Goal: Task Accomplishment & Management: Use online tool/utility

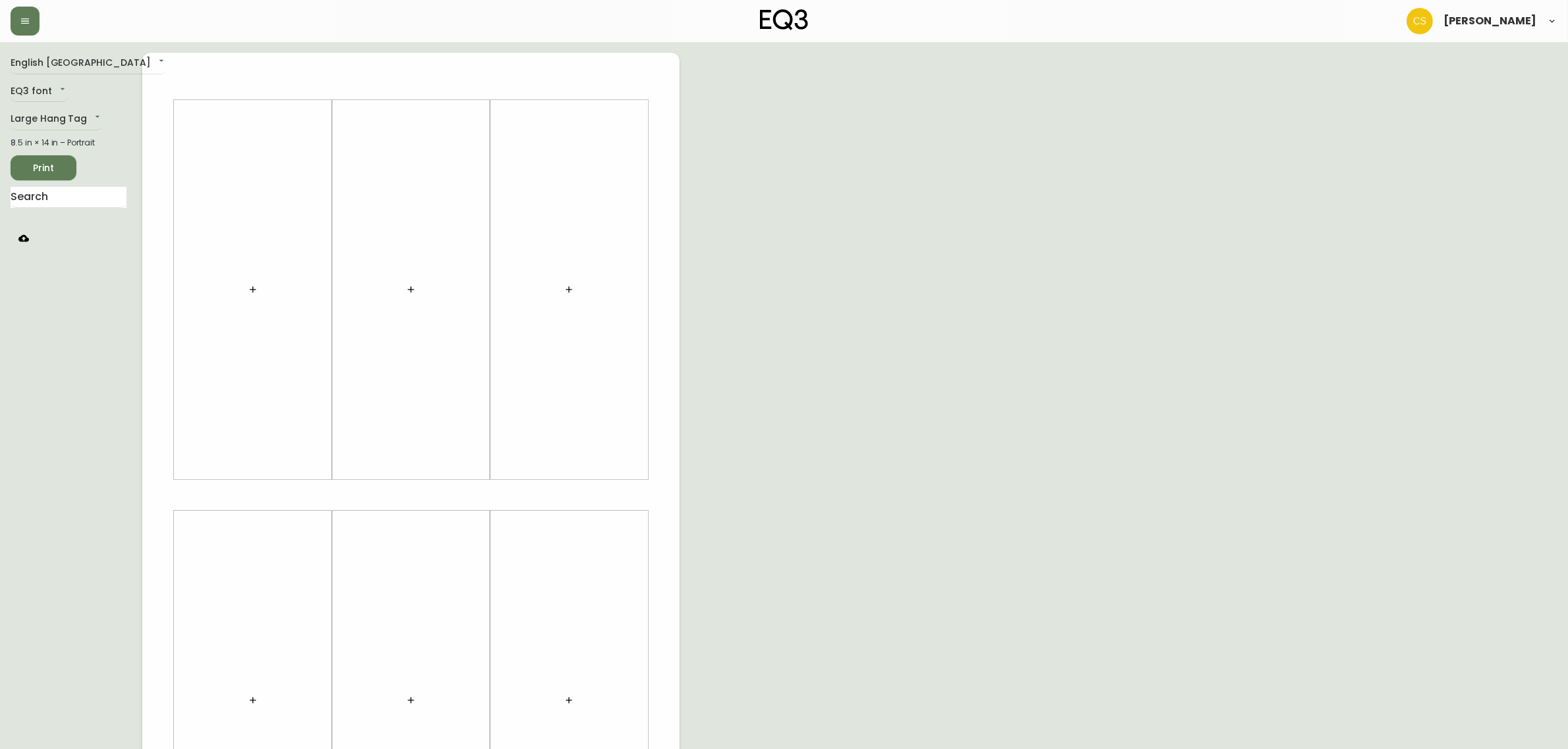
click at [251, 285] on icon "button" at bounding box center [252, 290] width 10 height 10
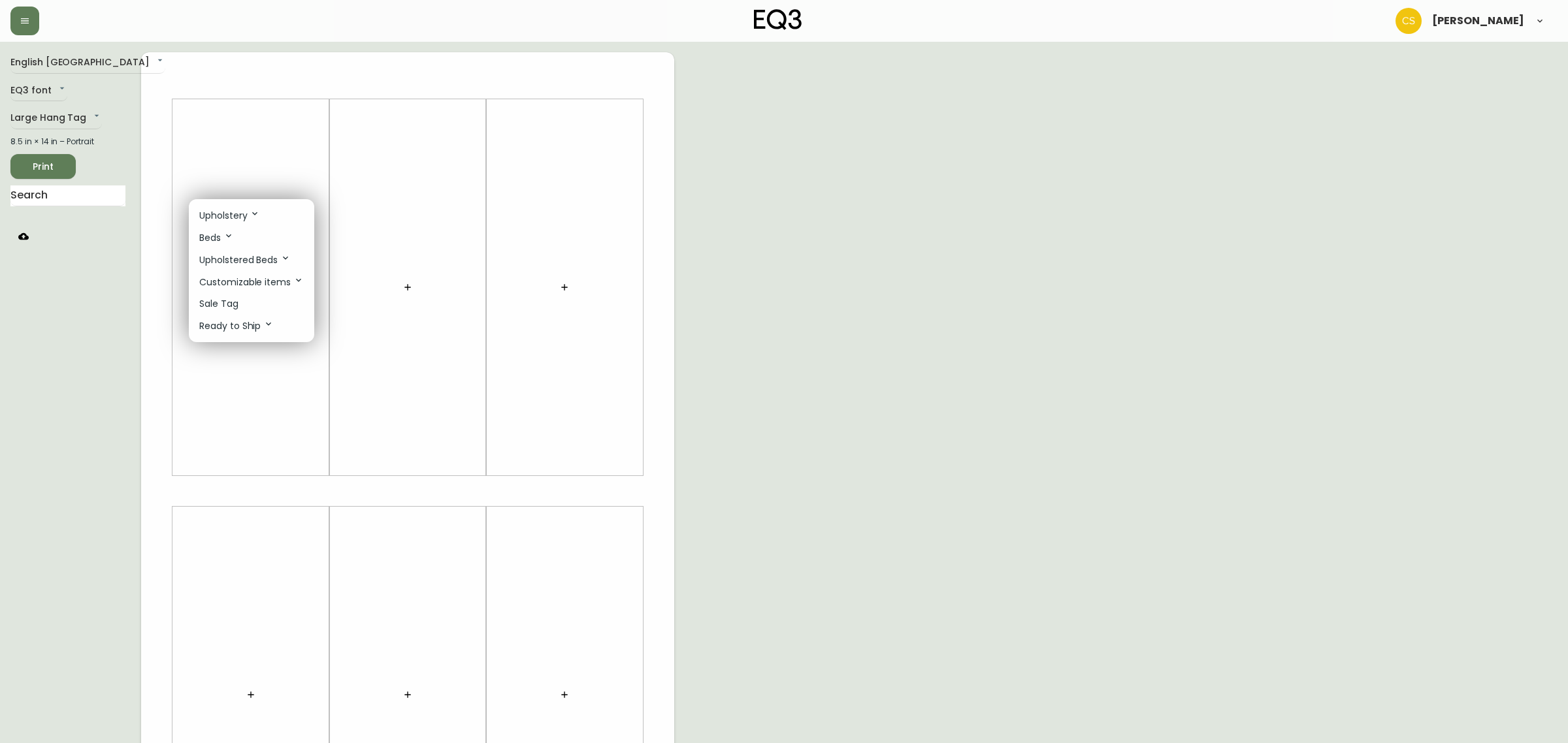
click at [85, 194] on div at bounding box center [784, 372] width 1568 height 743
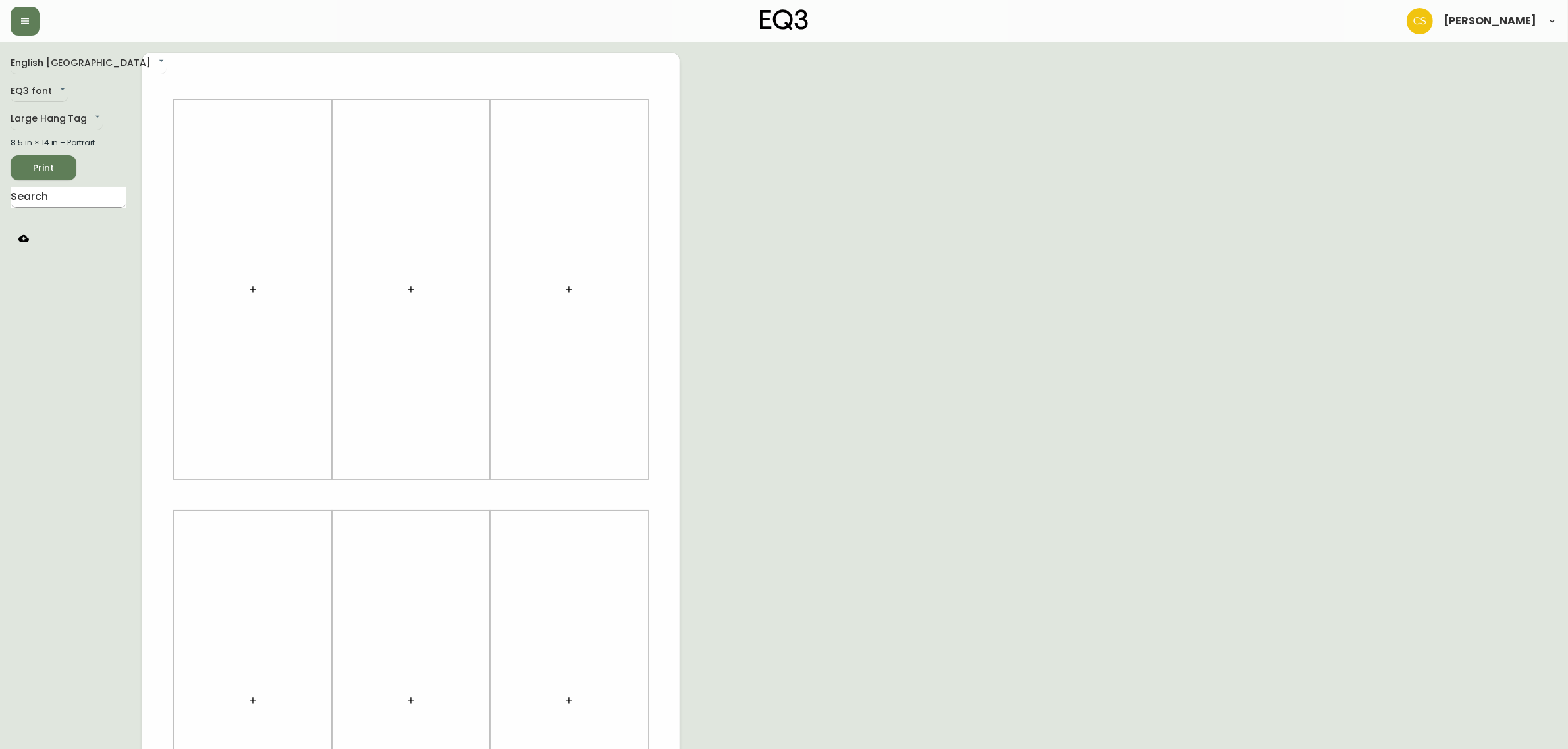
click at [68, 203] on input "text" at bounding box center [68, 198] width 115 height 21
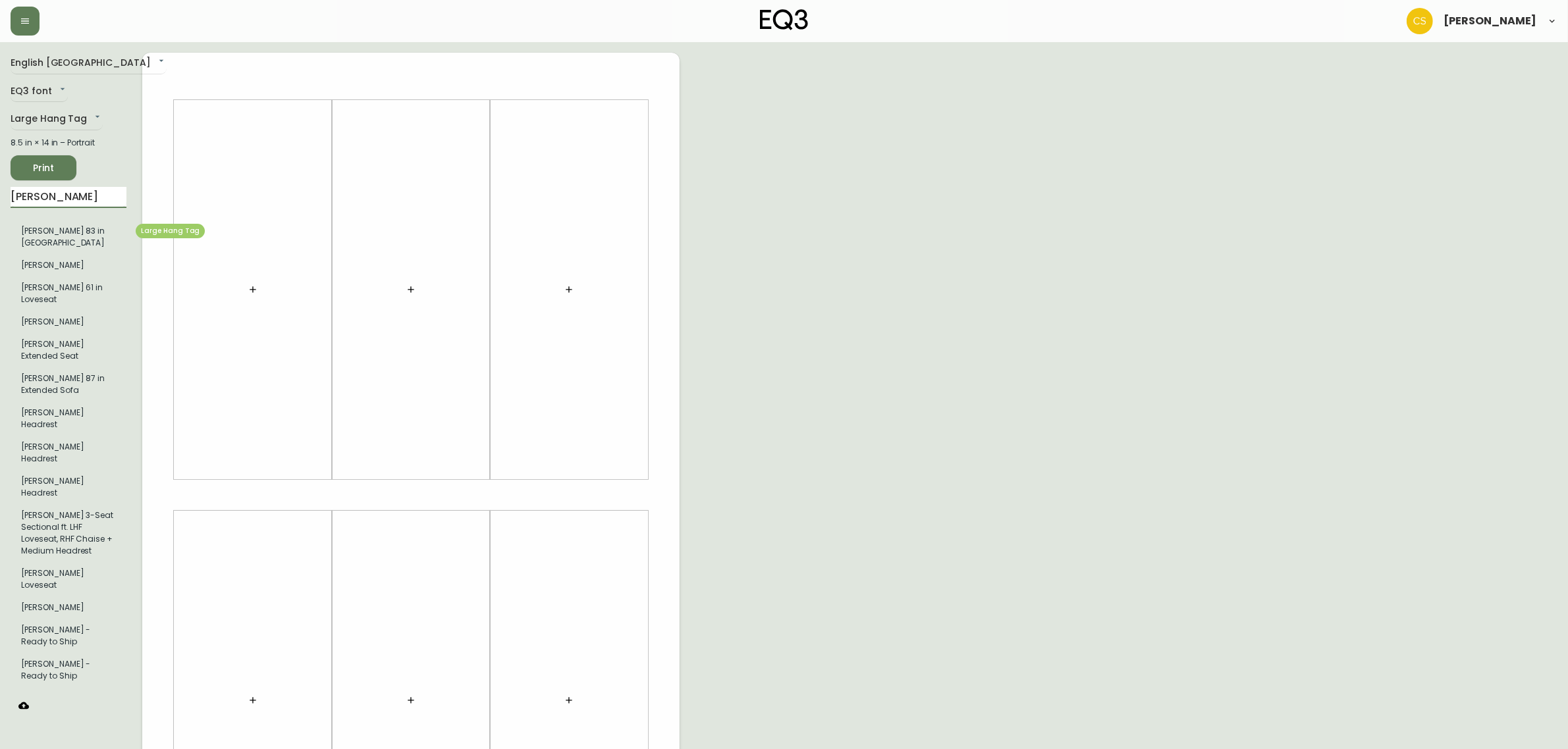
type input "[PERSON_NAME]"
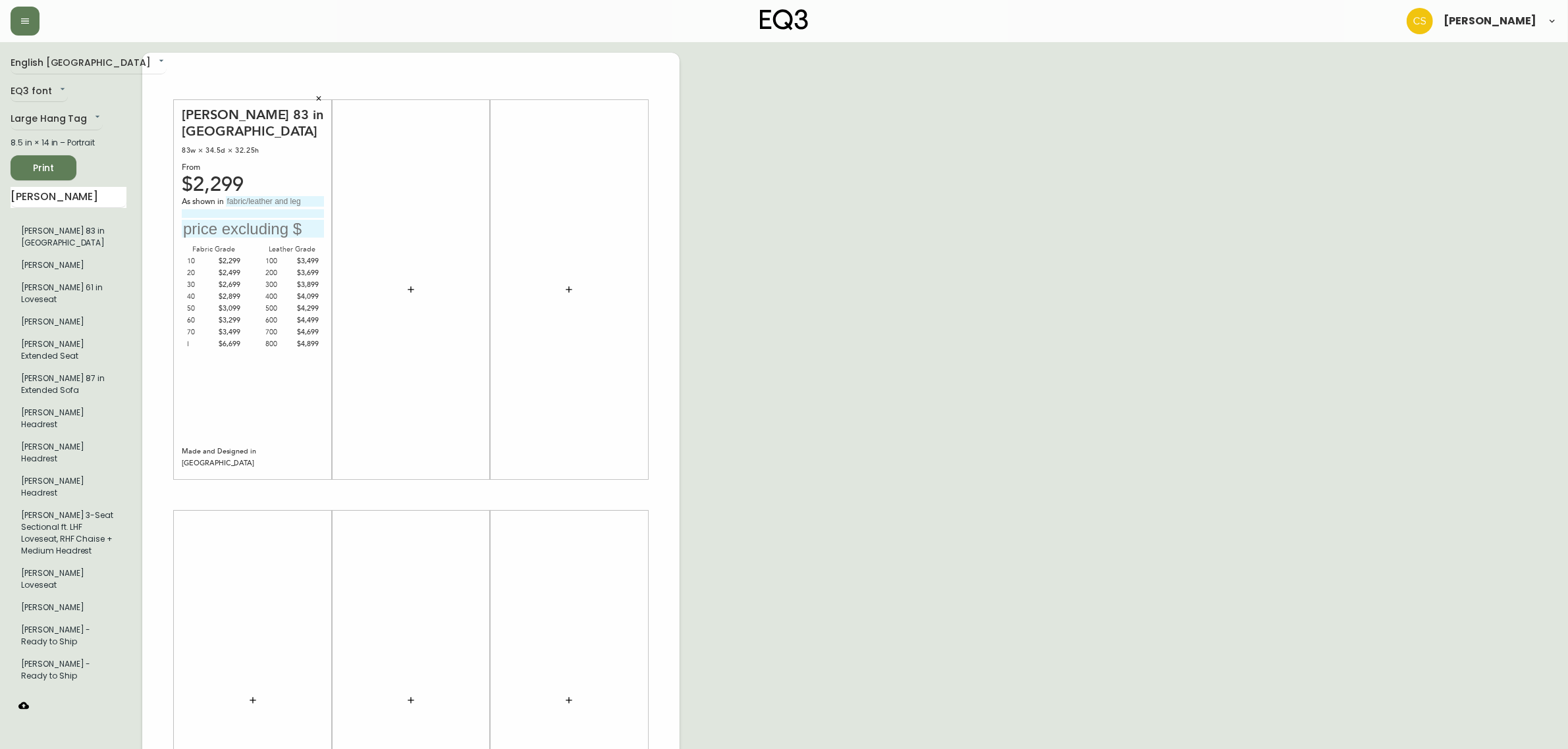
click at [245, 196] on input "text" at bounding box center [275, 201] width 98 height 10
type input "grade 30, Panama Grey."
click at [238, 220] on input "text" at bounding box center [252, 228] width 142 height 18
type input "$2600"
click at [252, 196] on input "grade 30, Panama Grey." at bounding box center [275, 201] width 98 height 10
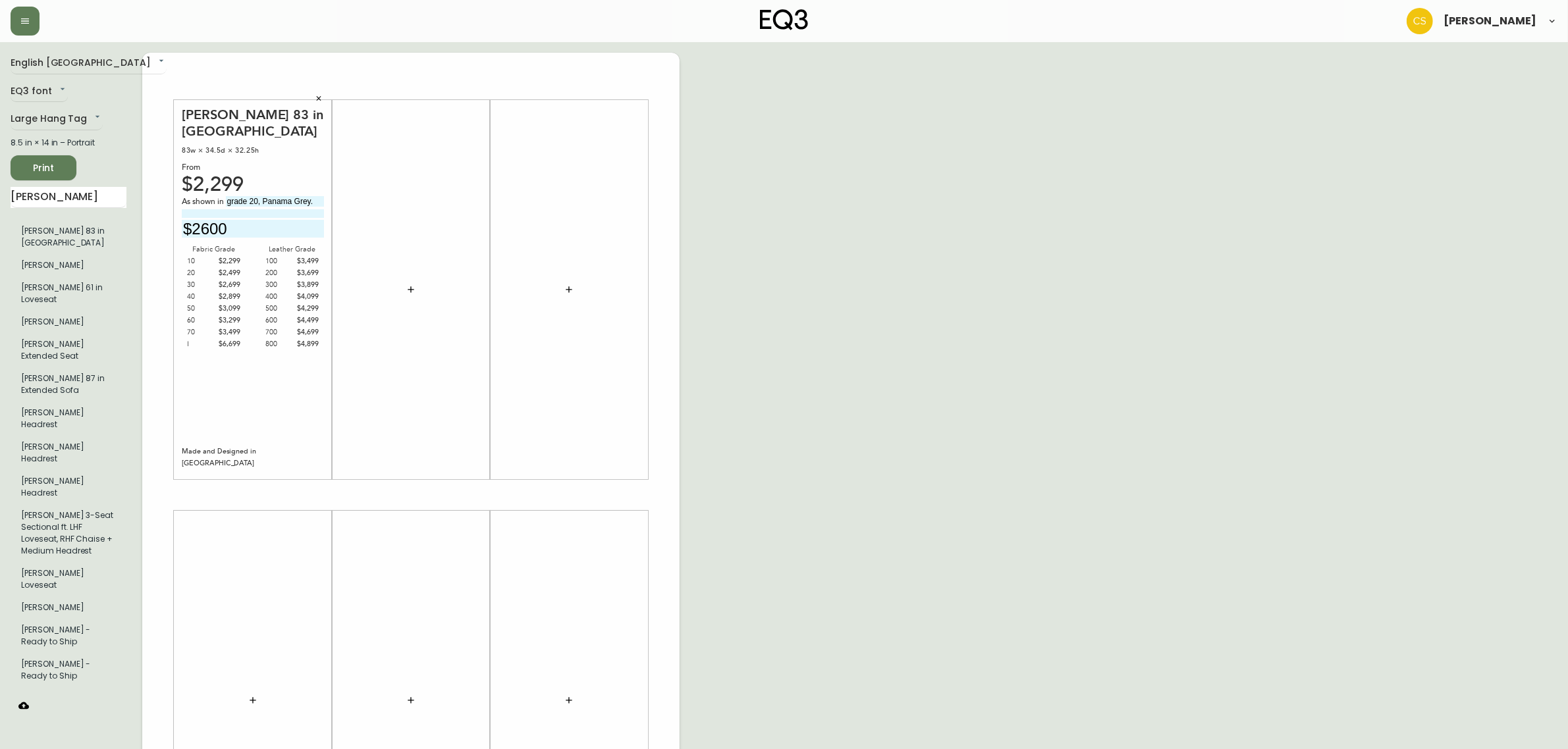
type input "grade 20, Panama Grey."
click at [206, 220] on input "$2600" at bounding box center [252, 228] width 142 height 18
type input "$2499"
click at [315, 196] on input "grade 20, Panama Grey." at bounding box center [275, 201] width 98 height 10
type input "grade 20, Panama Grey"
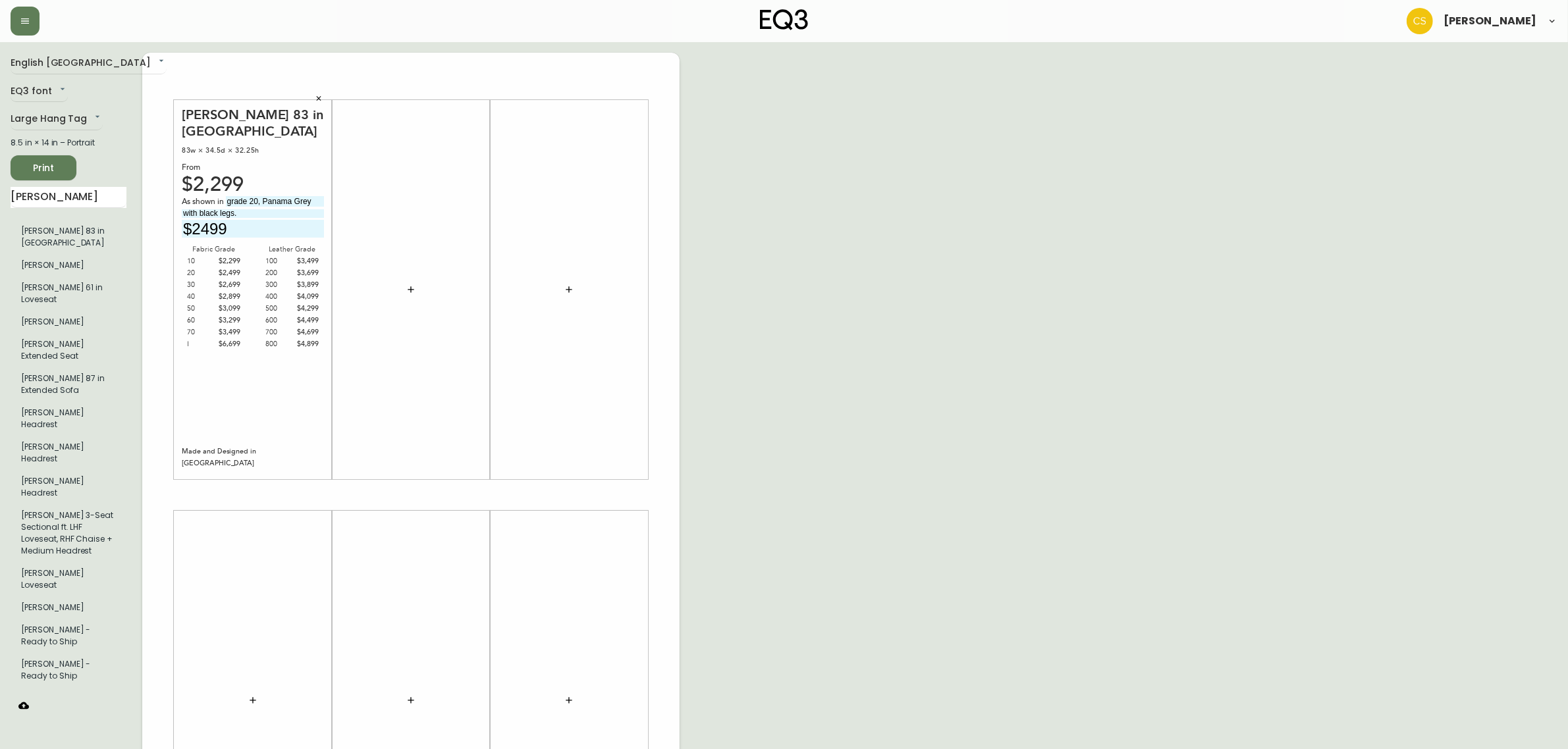
type input "with black legs."
click at [410, 287] on icon "button" at bounding box center [411, 290] width 10 height 10
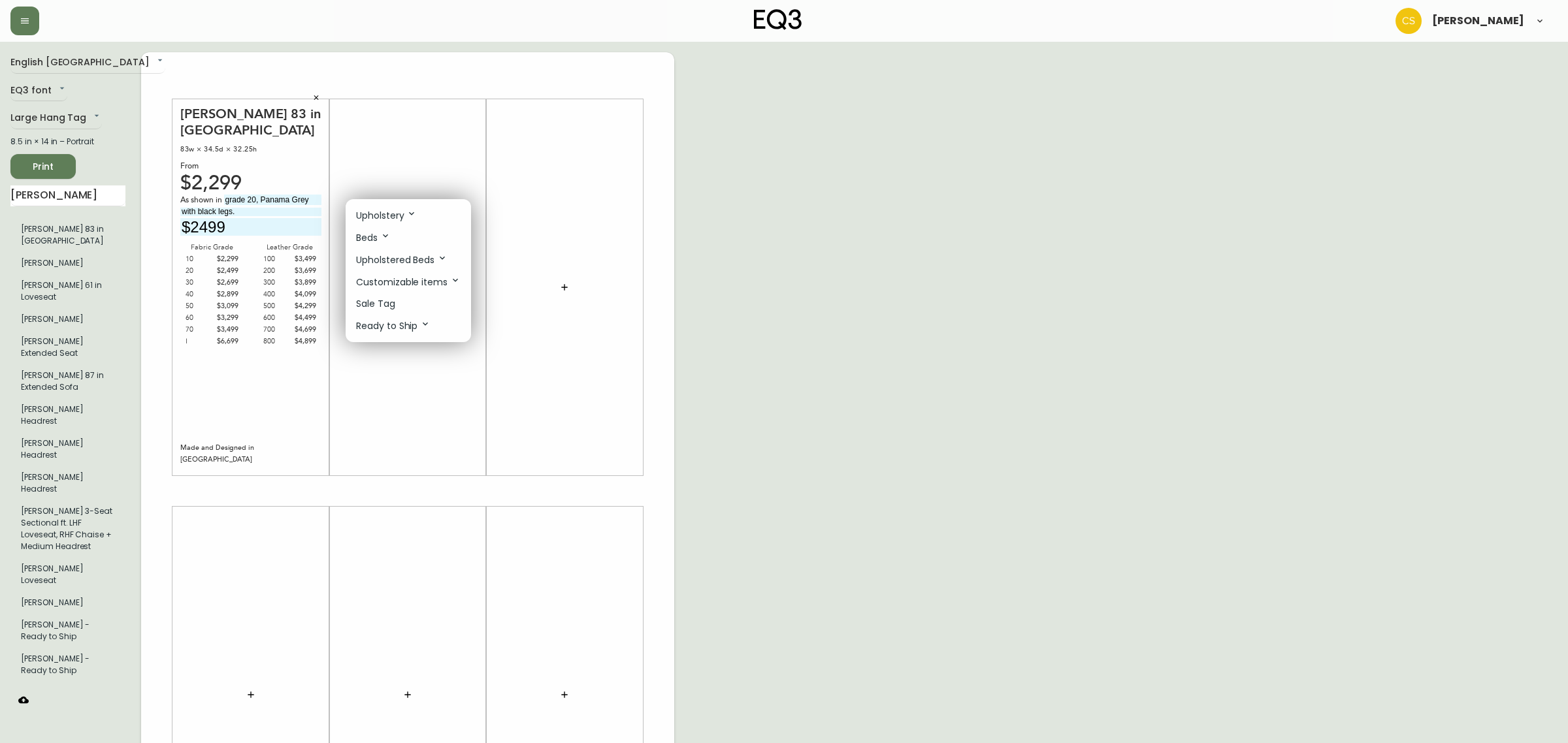
click at [123, 101] on div at bounding box center [784, 372] width 1568 height 743
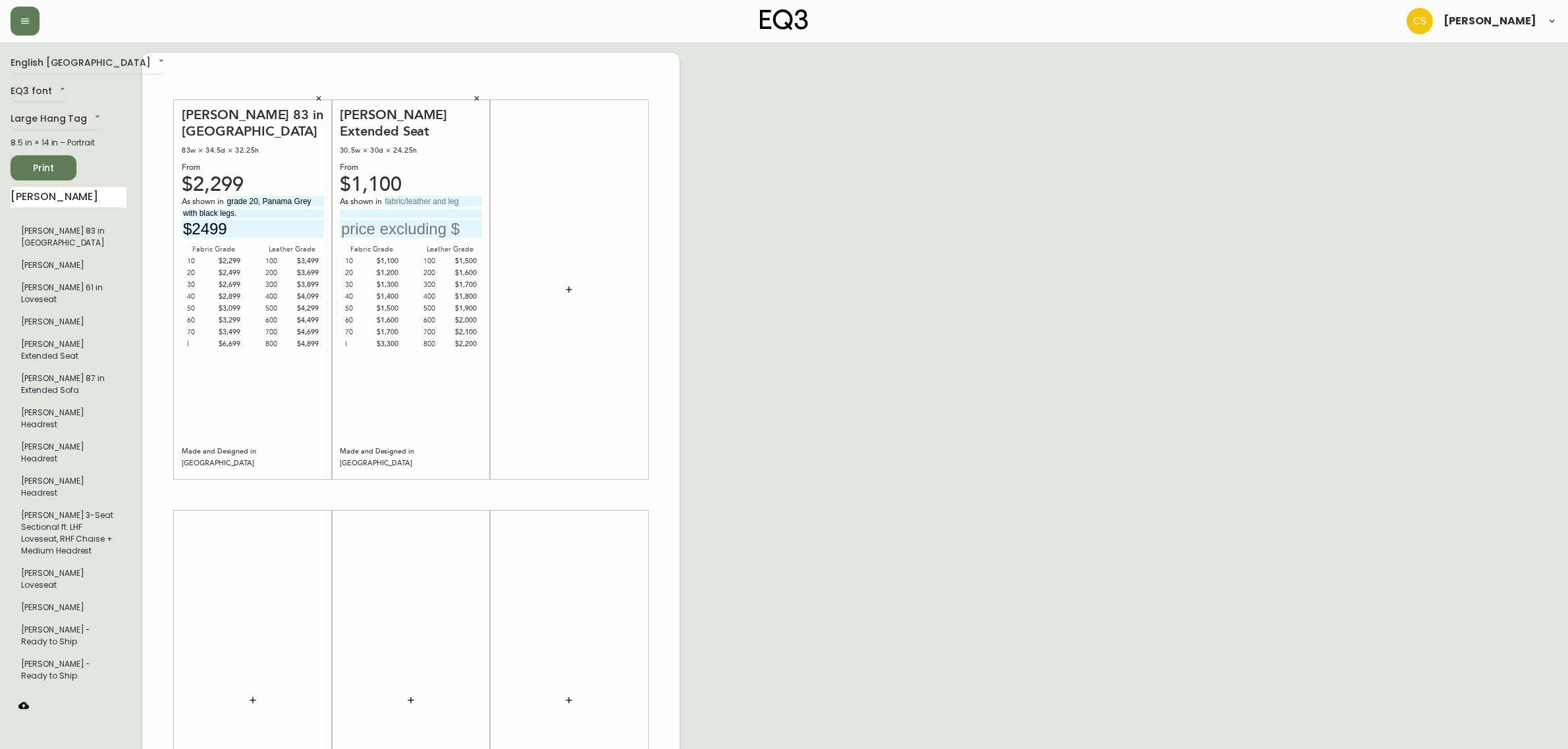
click at [413, 196] on input "text" at bounding box center [433, 201] width 98 height 10
drag, startPoint x: 317, startPoint y: 183, endPoint x: 186, endPoint y: 179, distance: 131.1
click at [186, 196] on div "As shown in grade 20, Panama Grey" at bounding box center [252, 202] width 142 height 12
click at [430, 196] on input "text" at bounding box center [433, 201] width 98 height 10
paste input "grade 20, Panama Grey"
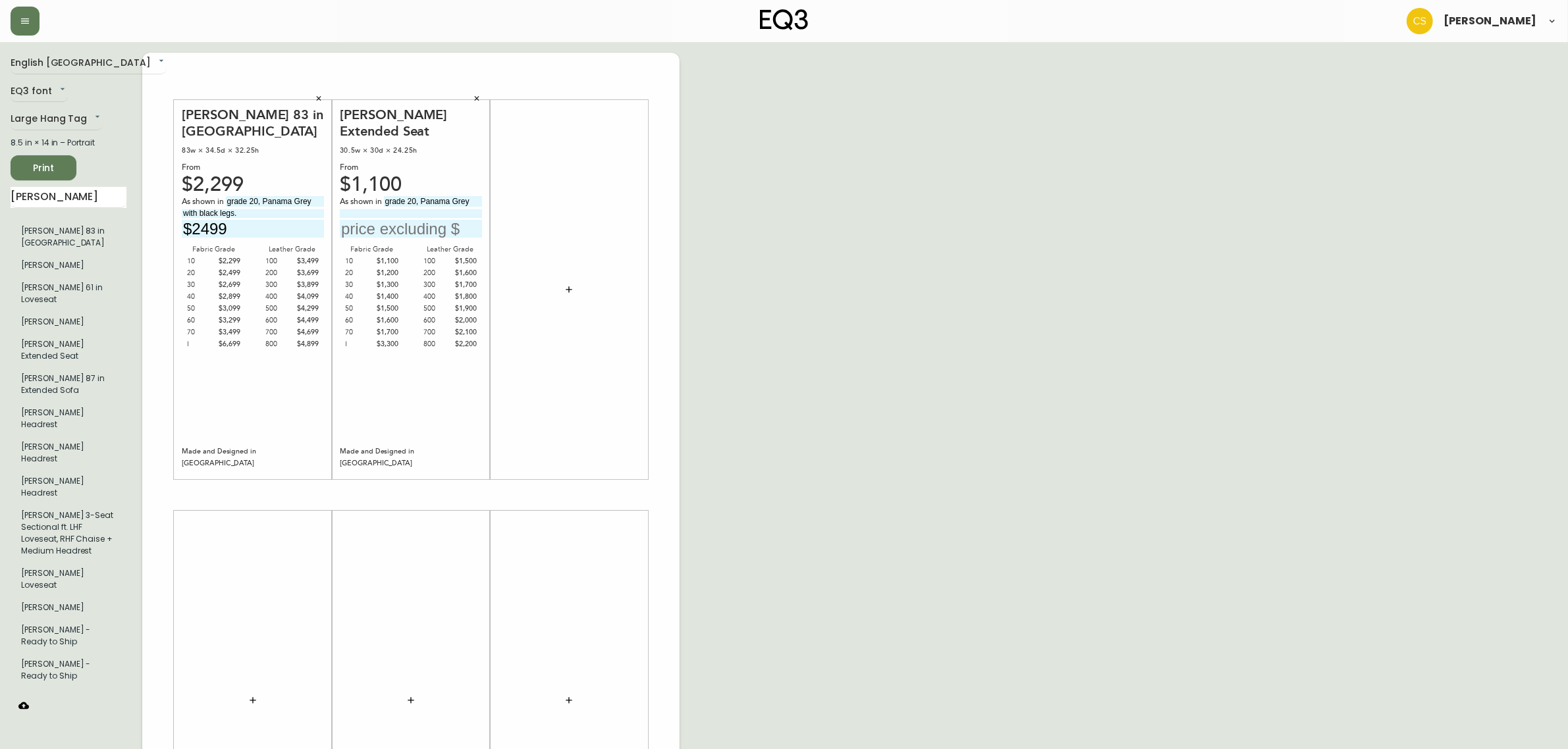
type input "grade 20, Panama Grey"
drag, startPoint x: 251, startPoint y: 193, endPoint x: 115, endPoint y: 192, distance: 136.0
click at [115, 192] on div "English [GEOGRAPHIC_DATA] en_CA EQ3 font EQ3 Large Hang Tag large 8.5 in × 14 i…" at bounding box center [784, 495] width 1547 height 885
click at [365, 209] on input at bounding box center [411, 214] width 142 height 9
paste input "with black legs."
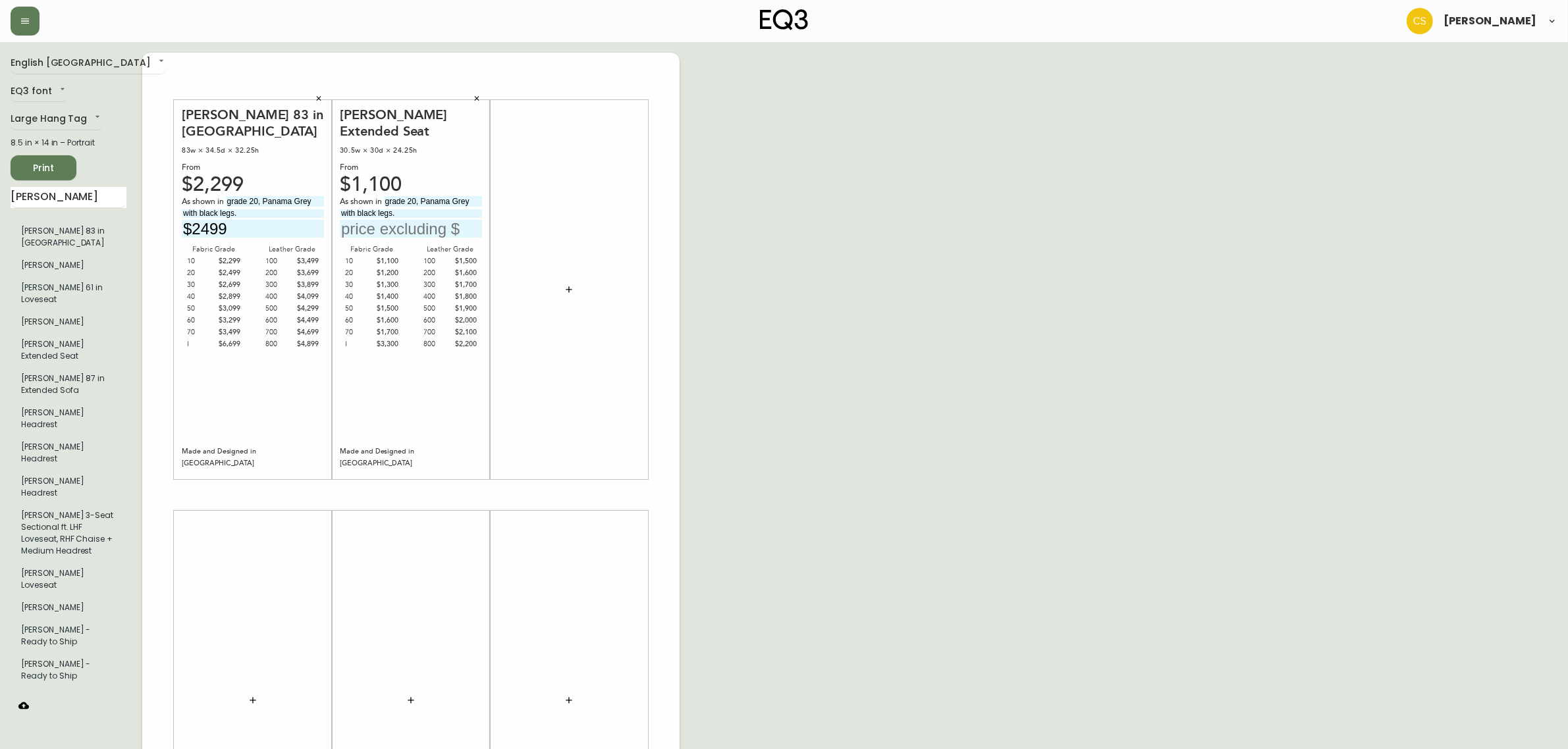
type input "with black legs."
click at [354, 220] on input "text" at bounding box center [411, 228] width 142 height 18
type input "$1200"
click at [823, 313] on div "English [GEOGRAPHIC_DATA] en_CA EQ3 font EQ3 Large Hang Tag large 8.5 in × 14 i…" at bounding box center [784, 495] width 1547 height 885
drag, startPoint x: 46, startPoint y: 189, endPoint x: 0, endPoint y: 181, distance: 46.7
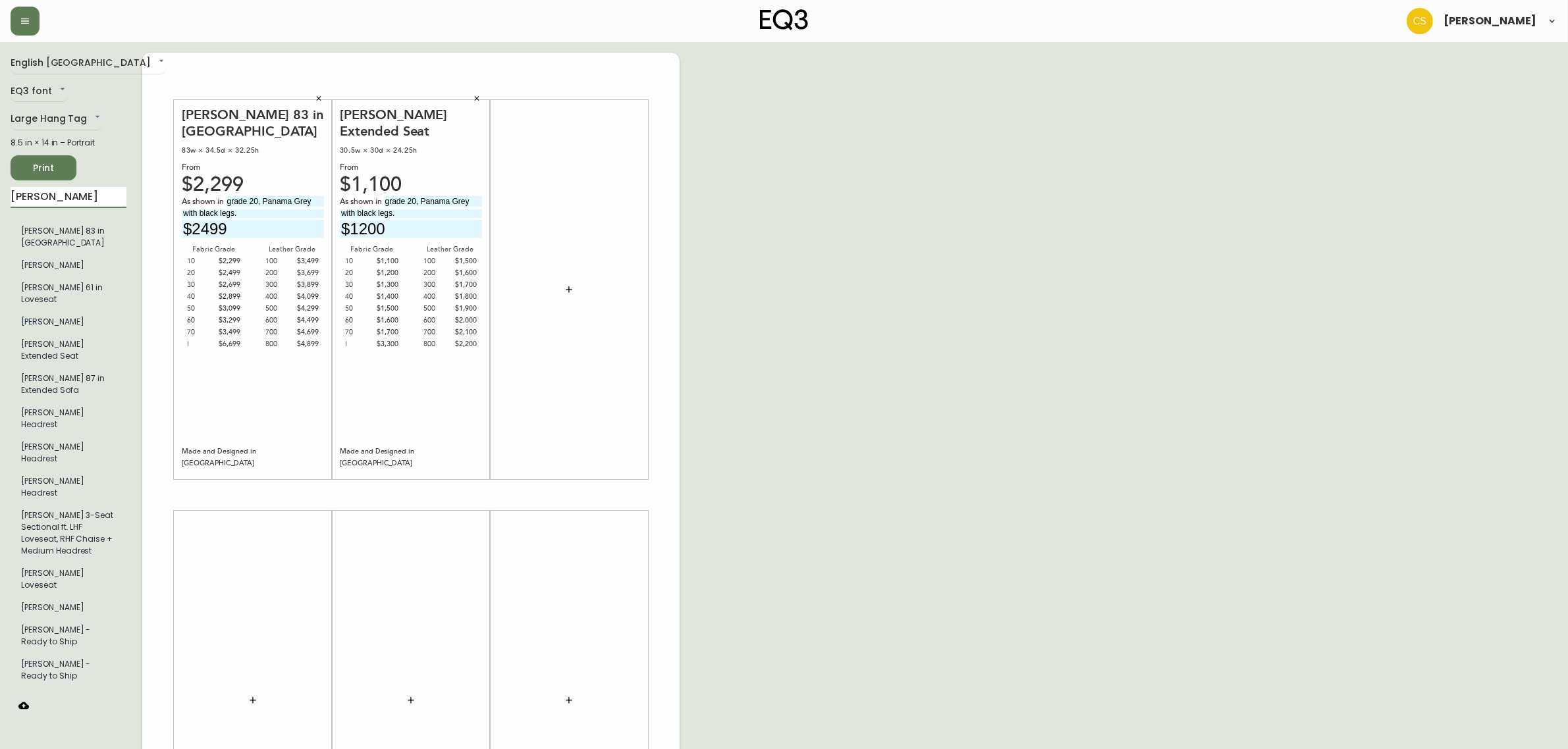
click at [0, 181] on main "English [GEOGRAPHIC_DATA] en_CA EQ3 font EQ3 Large Hang Tag large 8.5 in × 14 i…" at bounding box center [784, 489] width 1568 height 895
type input "k"
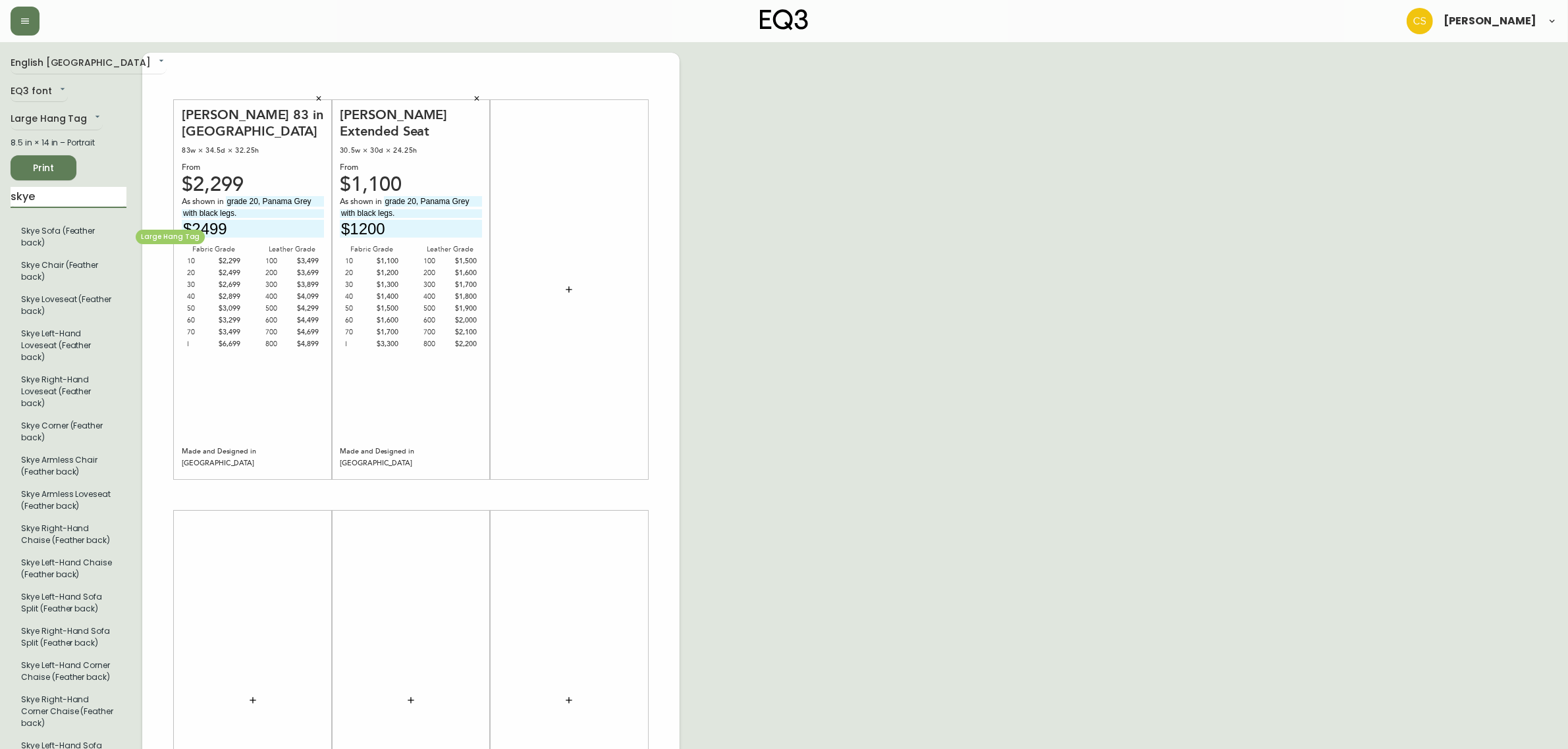
type input "skye"
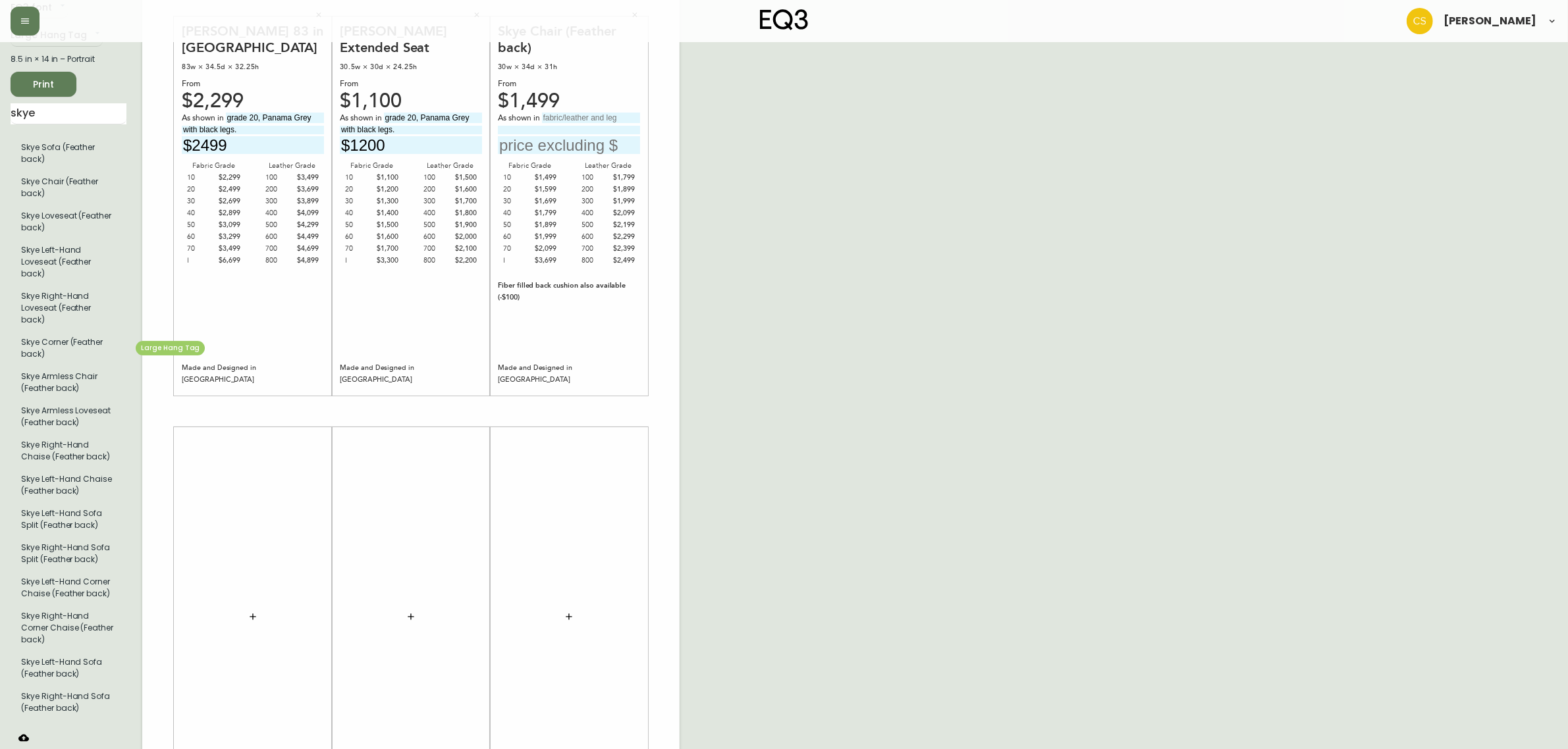
scroll to position [23, 0]
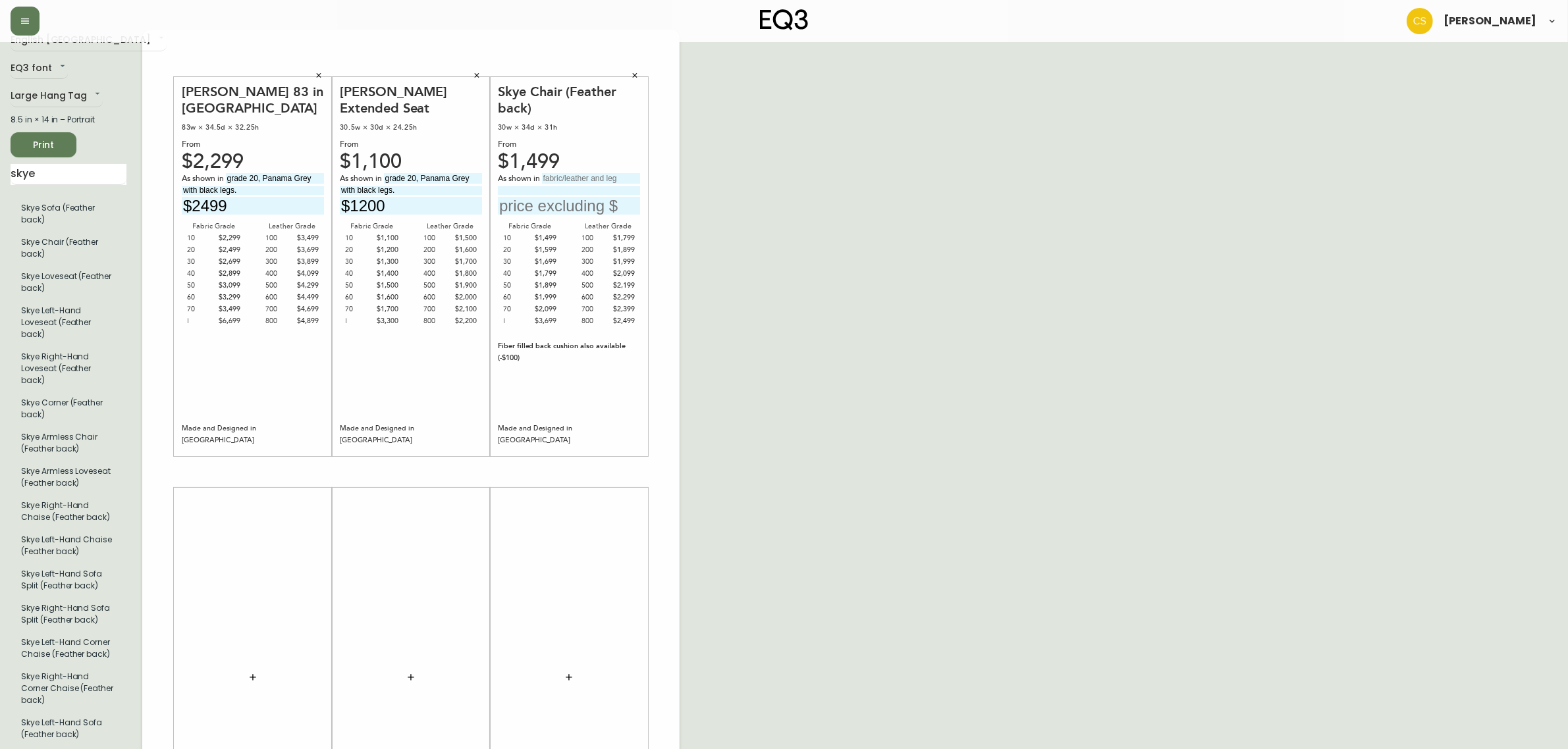
click at [571, 181] on input "text" at bounding box center [591, 178] width 98 height 10
type input "grade 10, [PERSON_NAME] Navy with"
type input "walnut legs."
click at [559, 206] on input "text" at bounding box center [569, 205] width 142 height 18
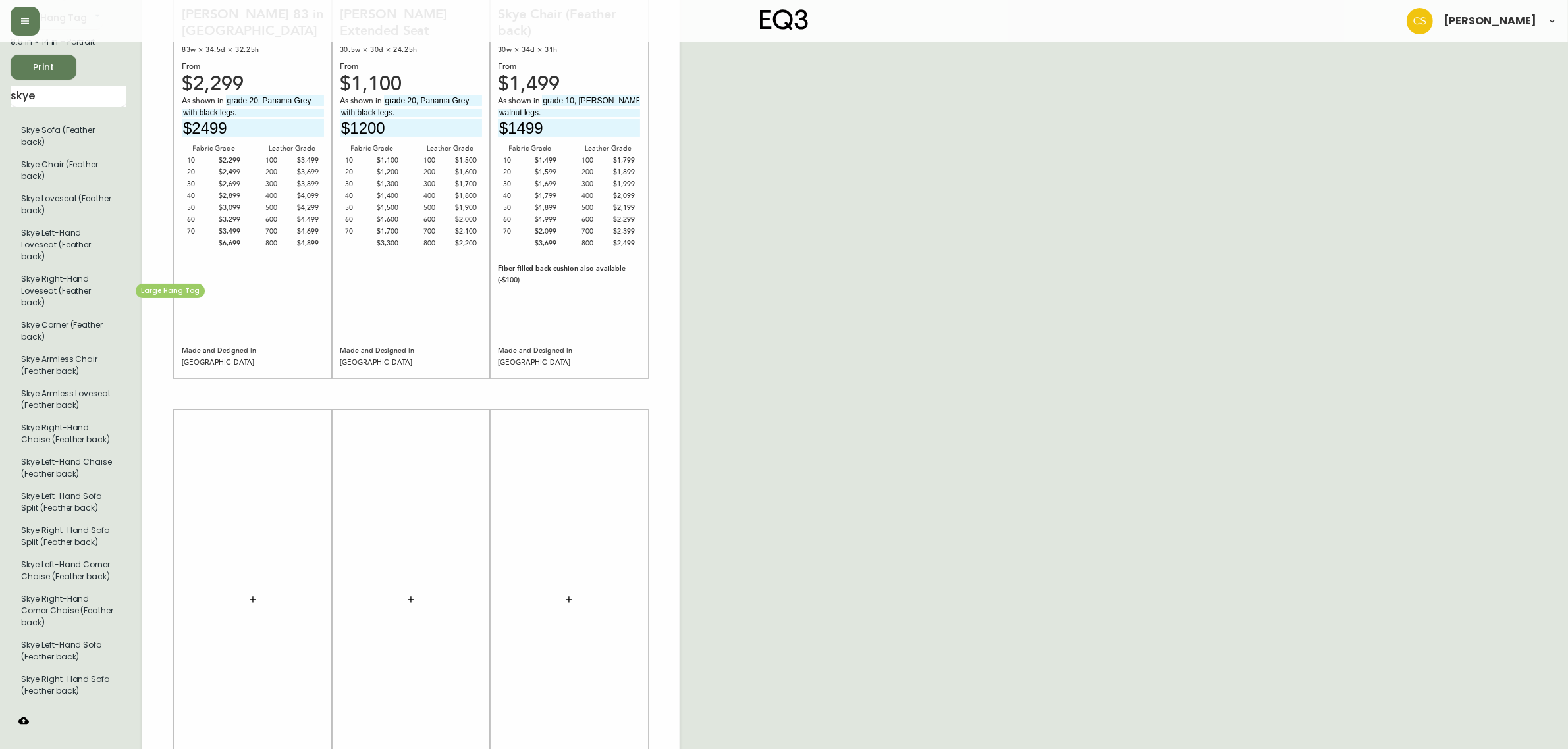
scroll to position [0, 0]
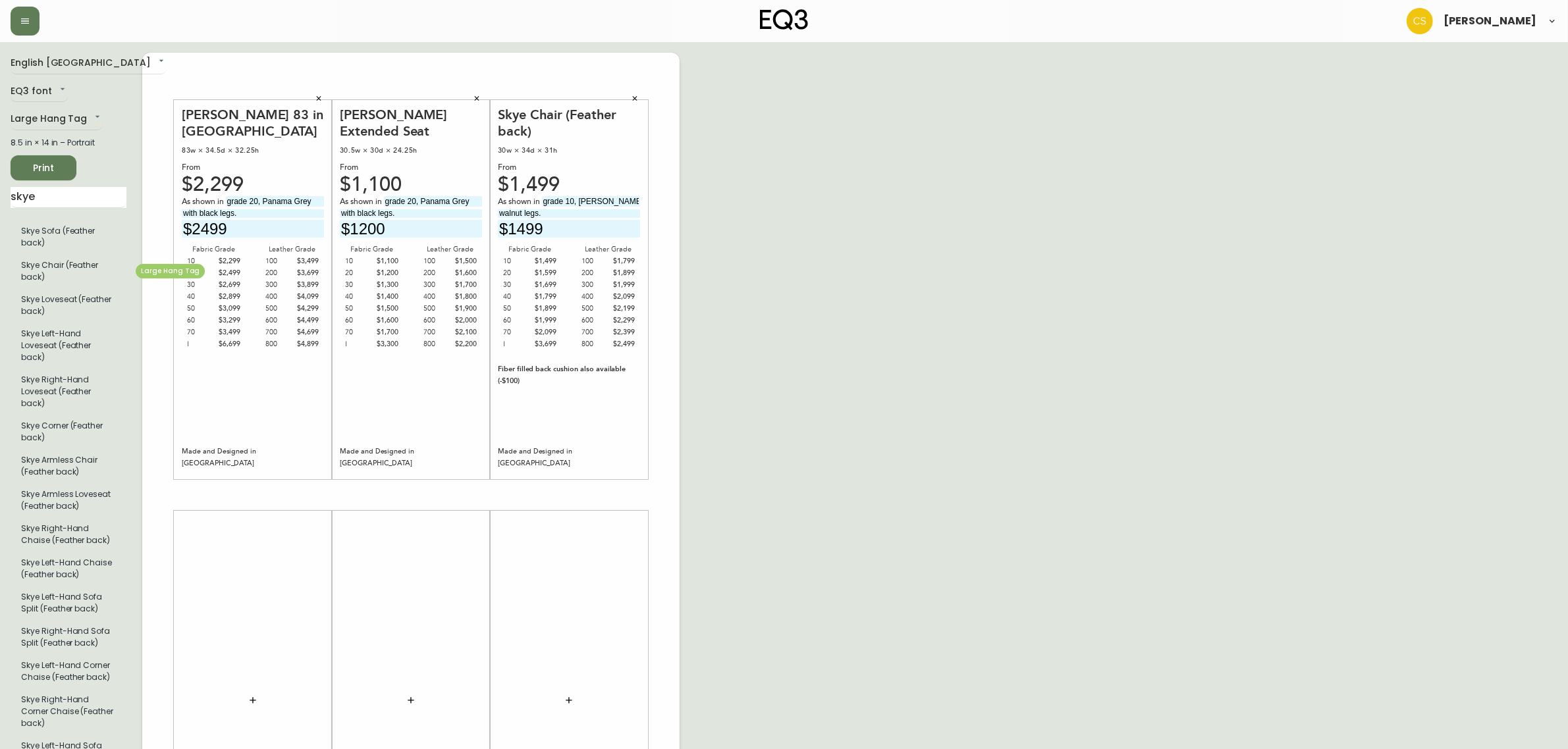
type input "$1499"
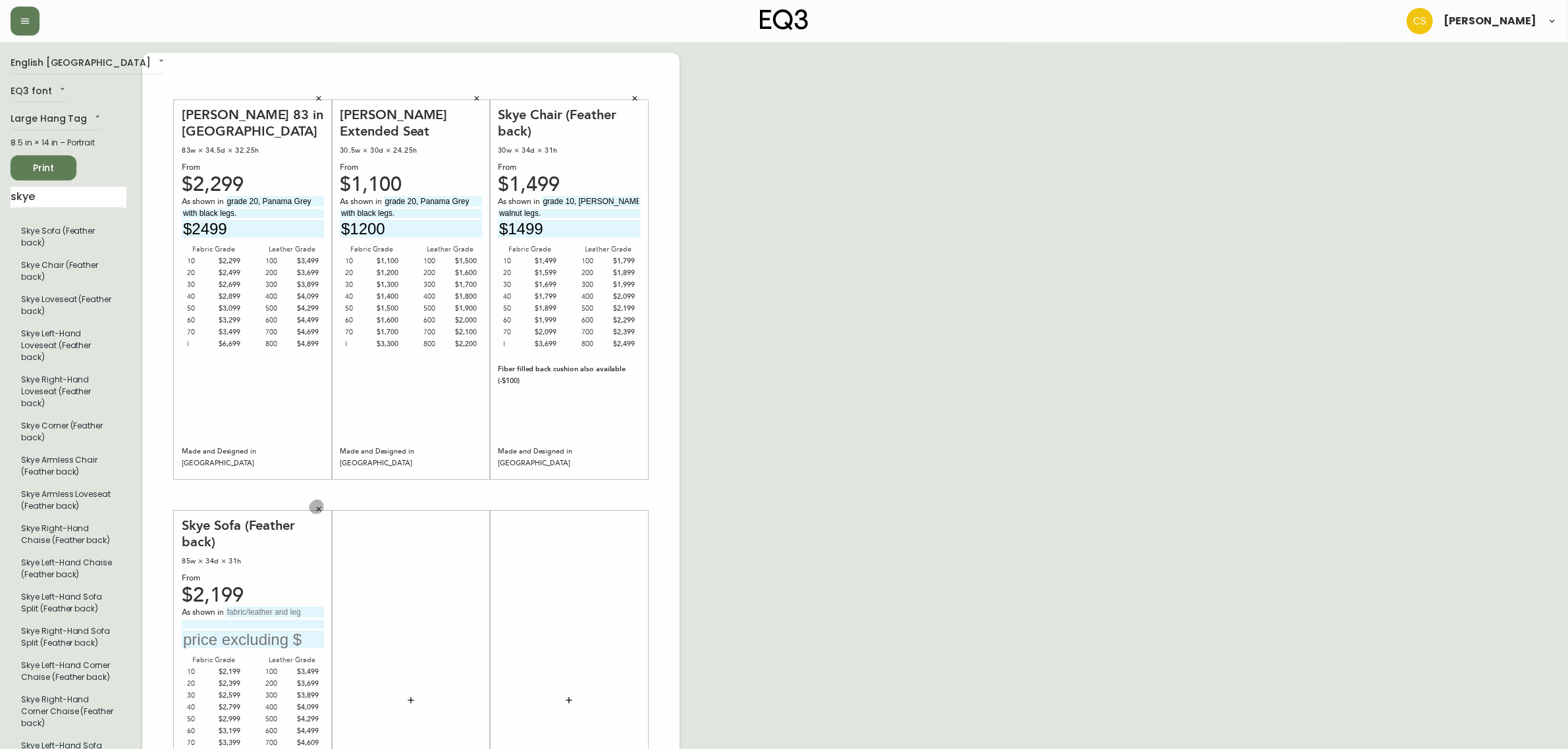
click at [319, 510] on icon "button" at bounding box center [318, 509] width 8 height 8
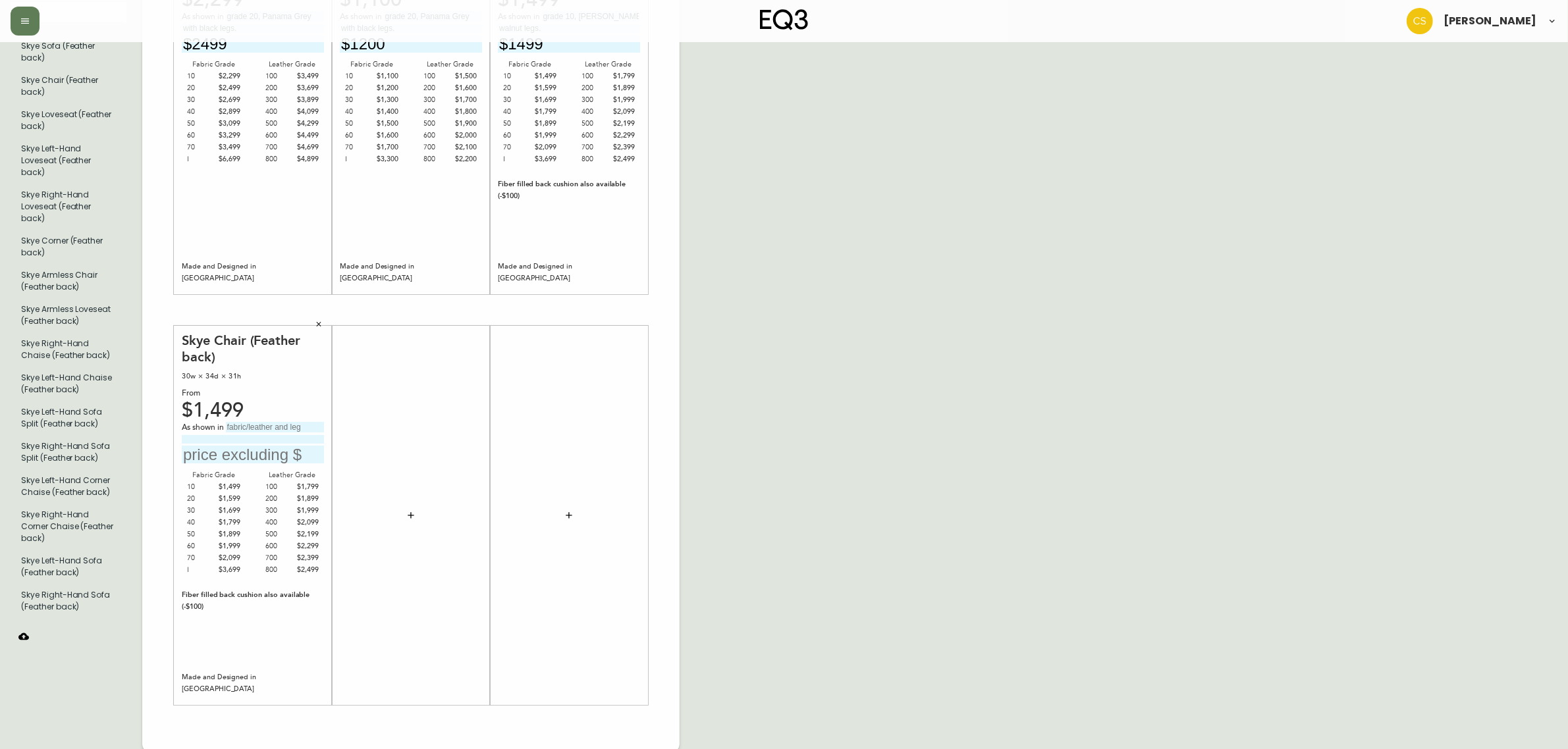
scroll to position [187, 0]
click at [261, 426] on input "text" at bounding box center [275, 424] width 98 height 10
type input "Grade 200, Classic Sahara"
click at [255, 439] on input at bounding box center [252, 437] width 142 height 9
type input "with onyx legs."
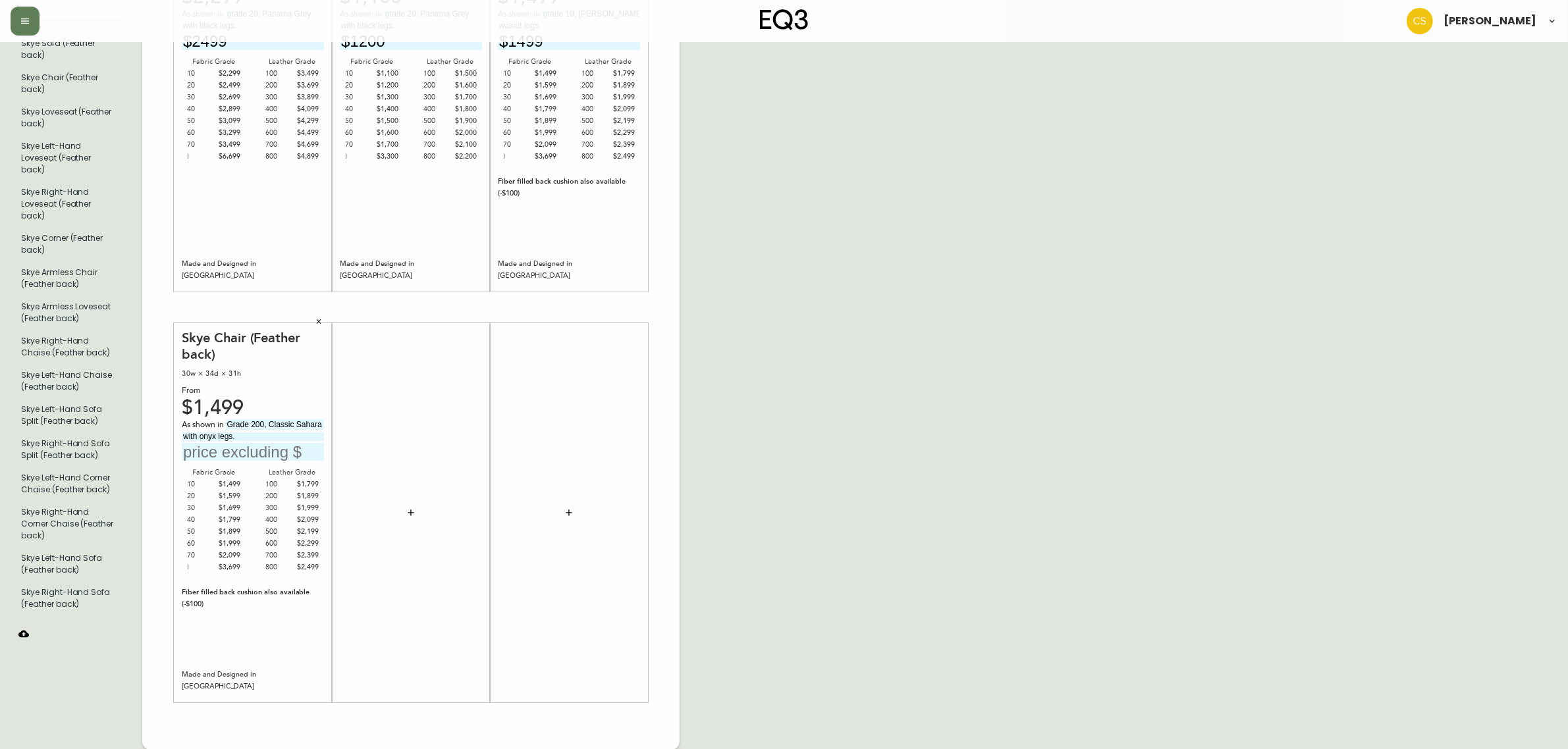
click at [209, 459] on input "text" at bounding box center [252, 451] width 142 height 18
type input "$1899"
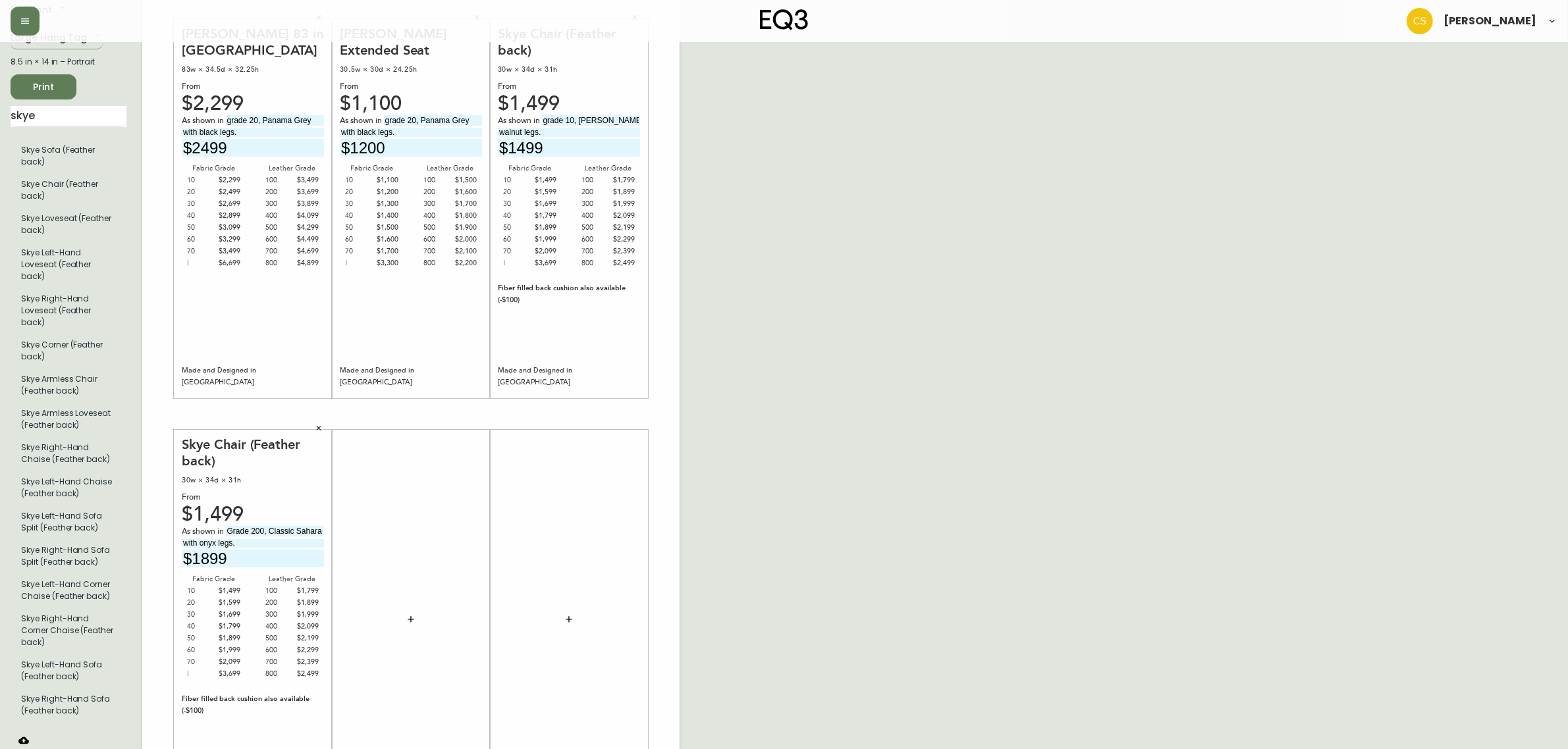
scroll to position [0, 0]
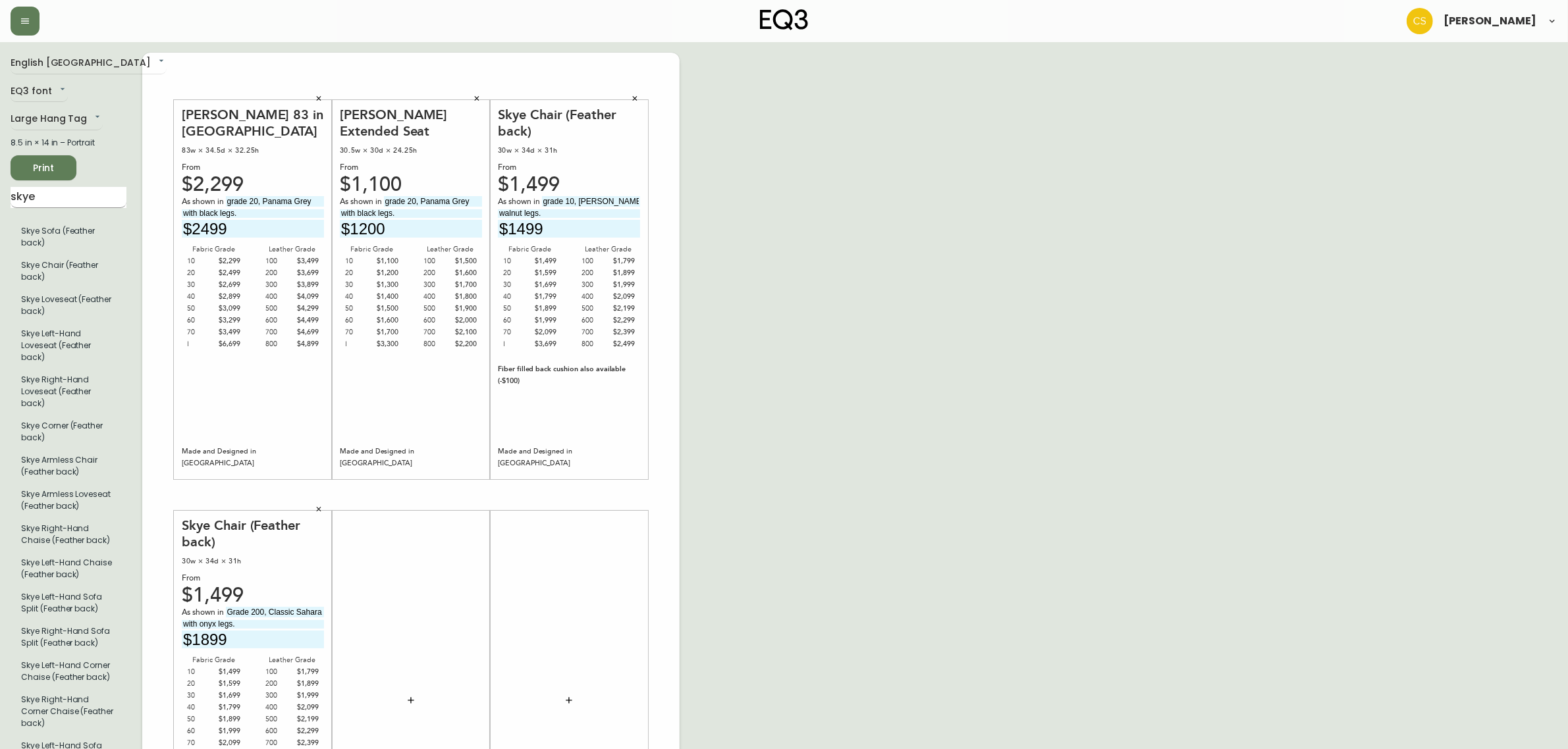
click at [80, 196] on input "skye" at bounding box center [68, 198] width 115 height 21
drag, startPoint x: 25, startPoint y: 198, endPoint x: 0, endPoint y: 198, distance: 25.0
click at [0, 198] on main "English Canada en_CA EQ3 font EQ3 Large Hang Tag large 8.5 in × 14 in – Portrai…" at bounding box center [784, 489] width 1568 height 895
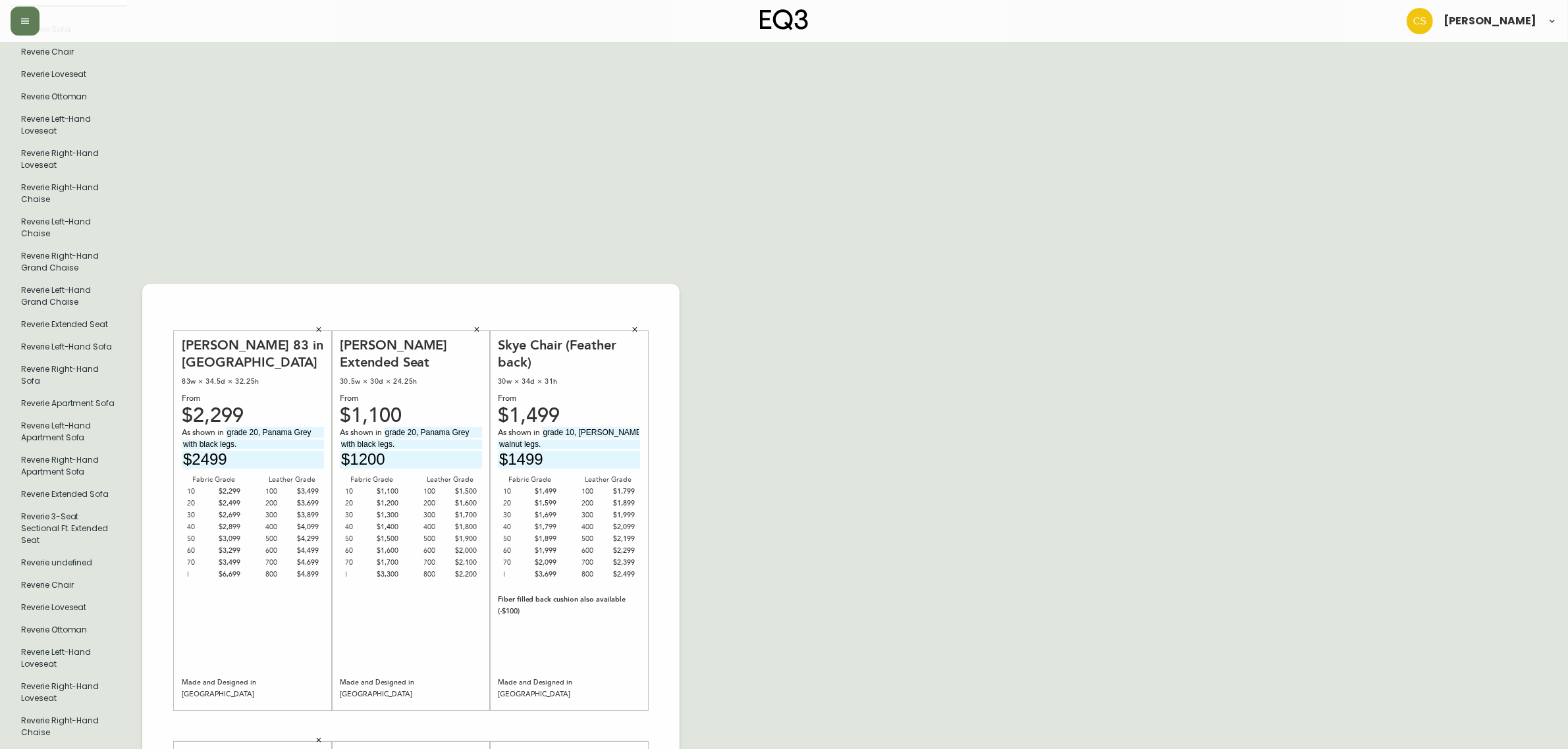
scroll to position [82, 0]
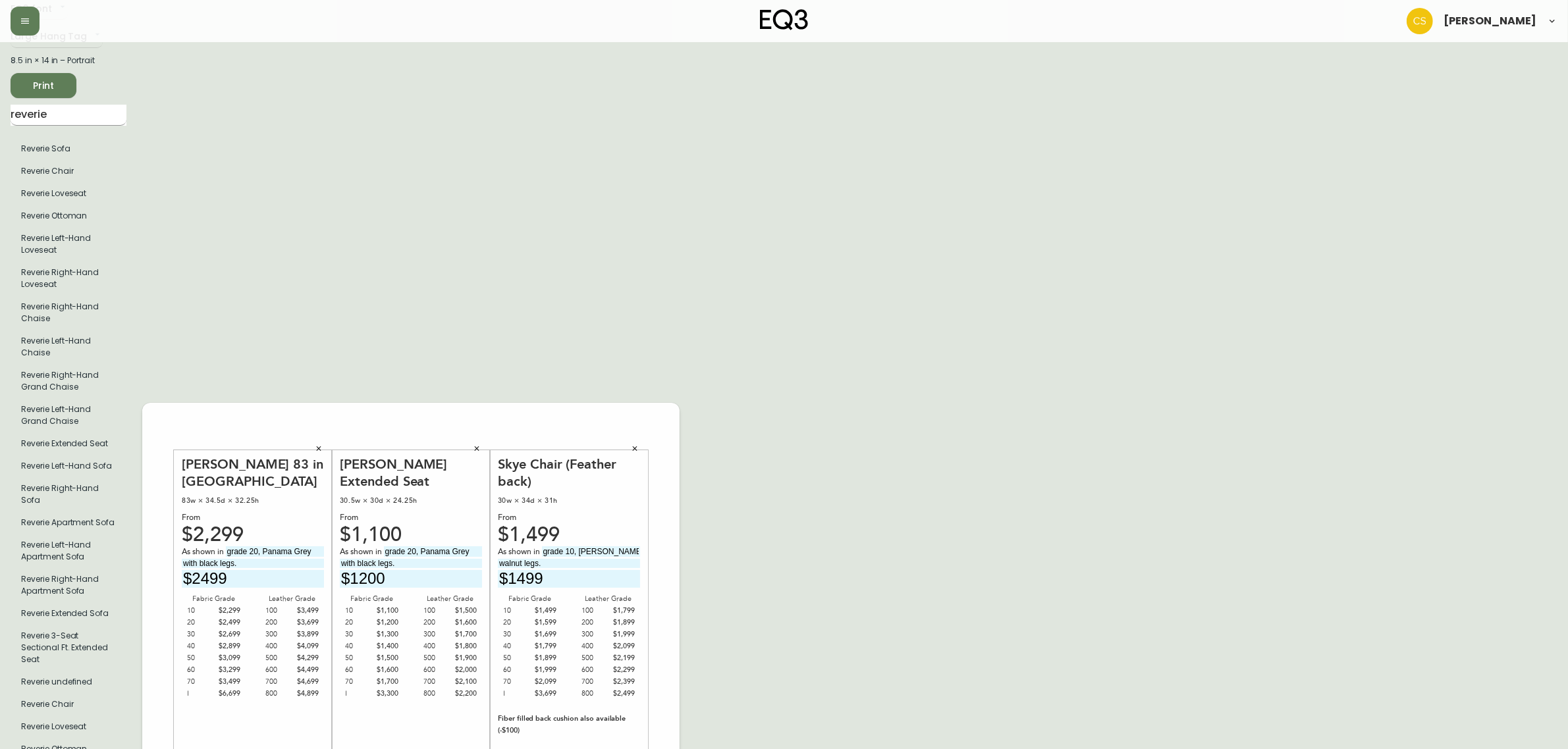
click at [66, 106] on input "reverie" at bounding box center [68, 115] width 115 height 21
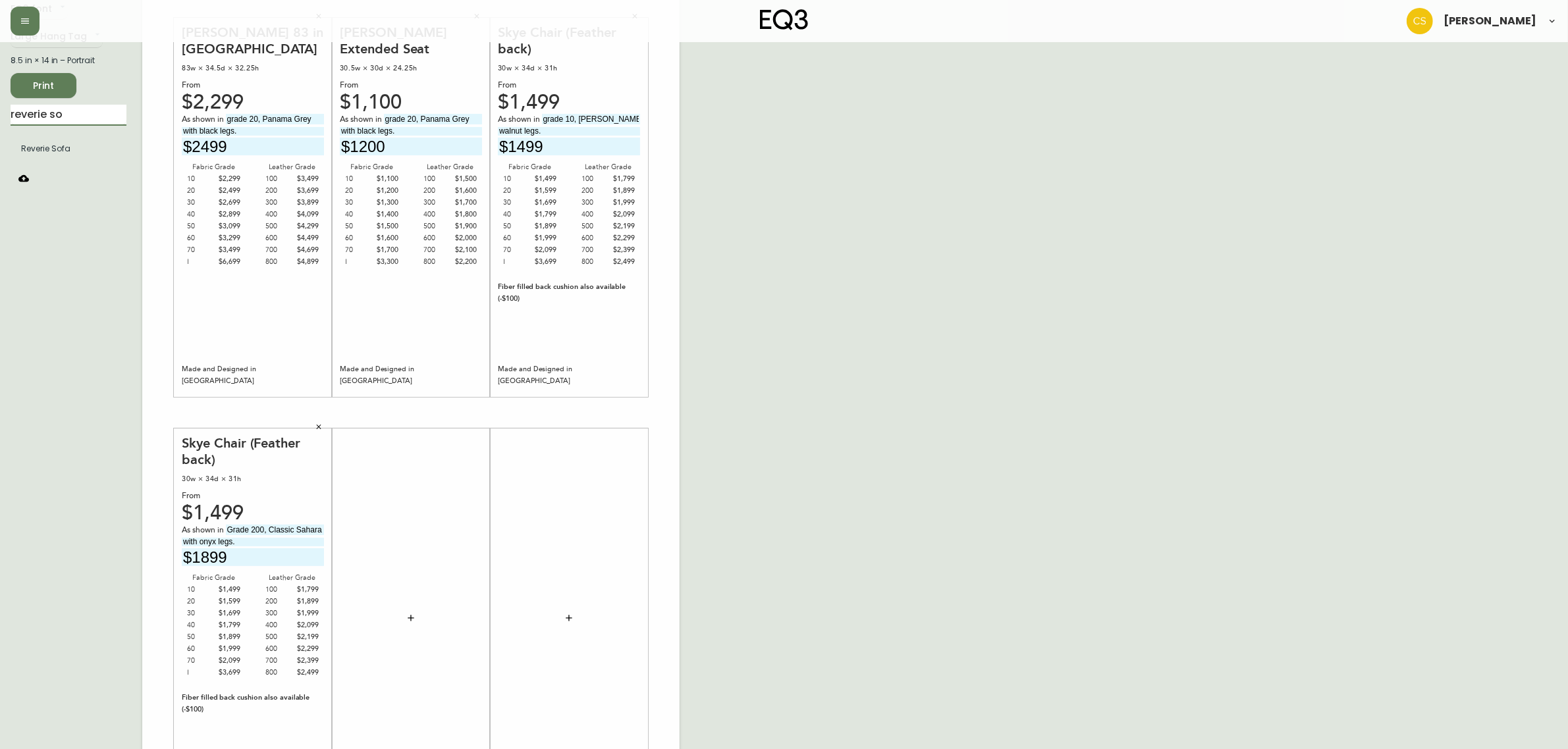
type input "reverie so"
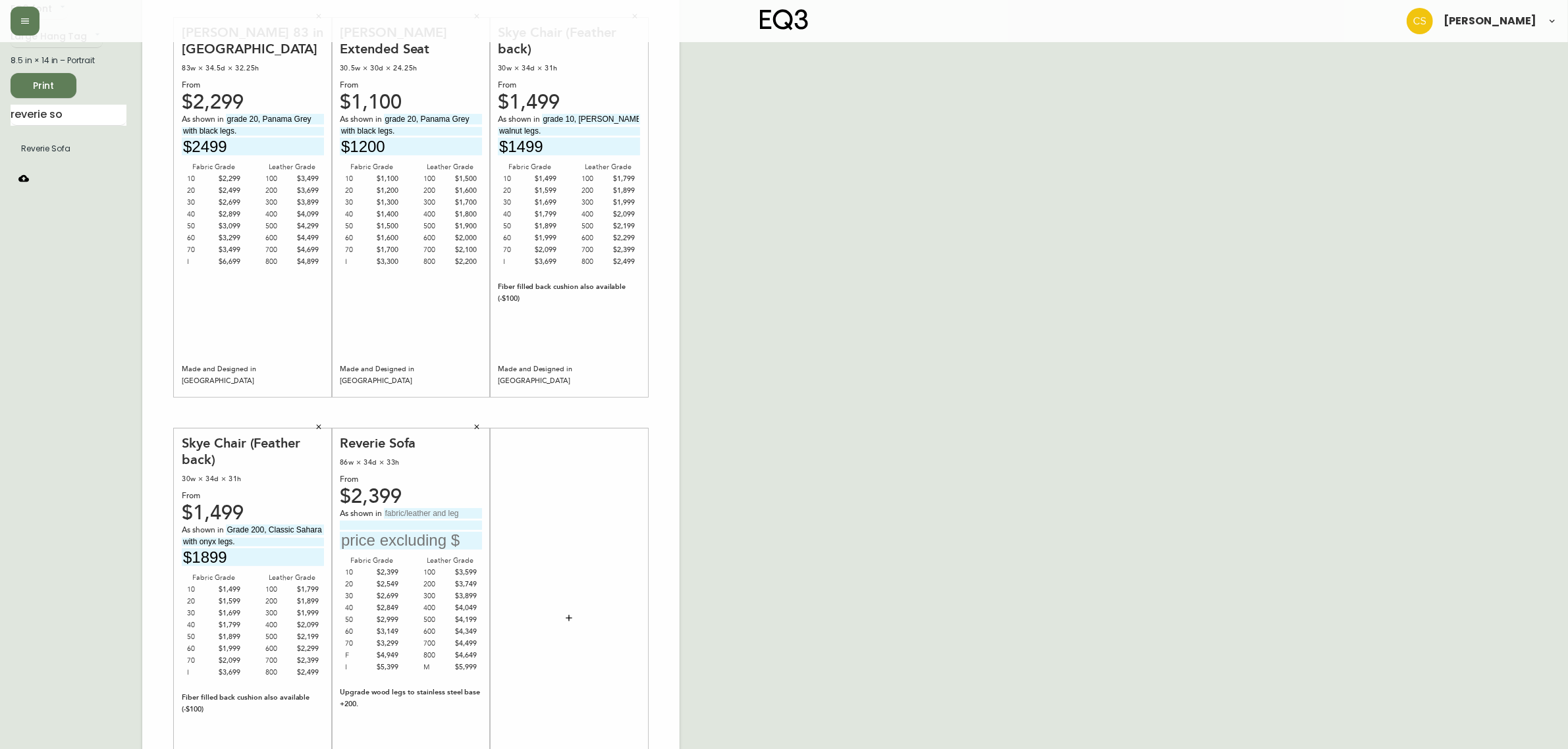
click at [396, 512] on input "text" at bounding box center [433, 513] width 98 height 10
type input "grade 500, [GEOGRAPHIC_DATA]"
type input "Brunette with black ash legs."
click at [433, 544] on input "text" at bounding box center [411, 540] width 142 height 18
type input "$3749"
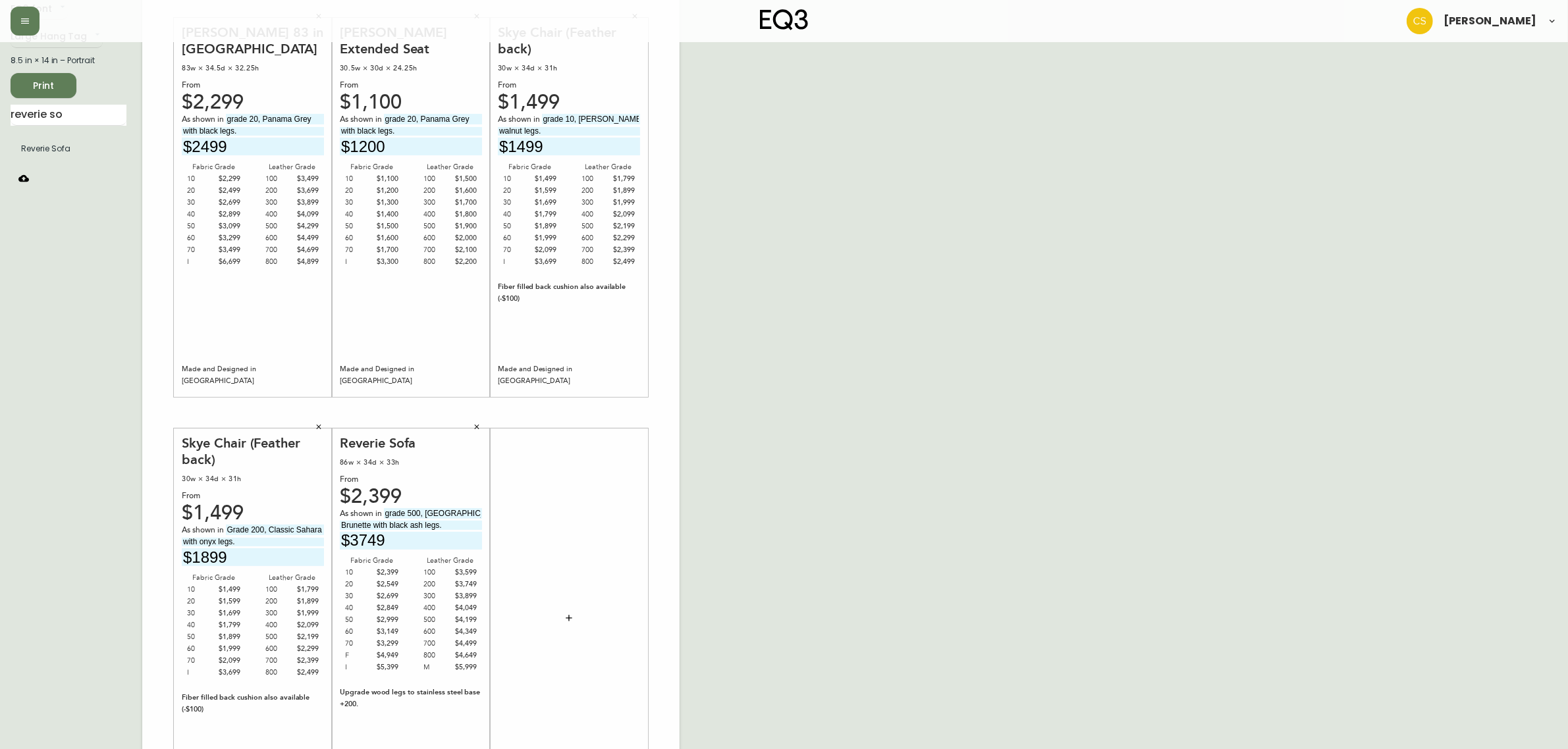
click at [883, 454] on div "English Canada en_CA EQ3 font EQ3 Large Hang Tag large 8.5 in × 14 in – Portrai…" at bounding box center [784, 412] width 1547 height 885
click at [788, 477] on div "English Canada en_CA EQ3 font EQ3 Large Hang Tag large 8.5 in × 14 in – Portrai…" at bounding box center [784, 412] width 1547 height 885
click at [43, 93] on button "Print" at bounding box center [43, 85] width 66 height 25
